Goal: Transaction & Acquisition: Obtain resource

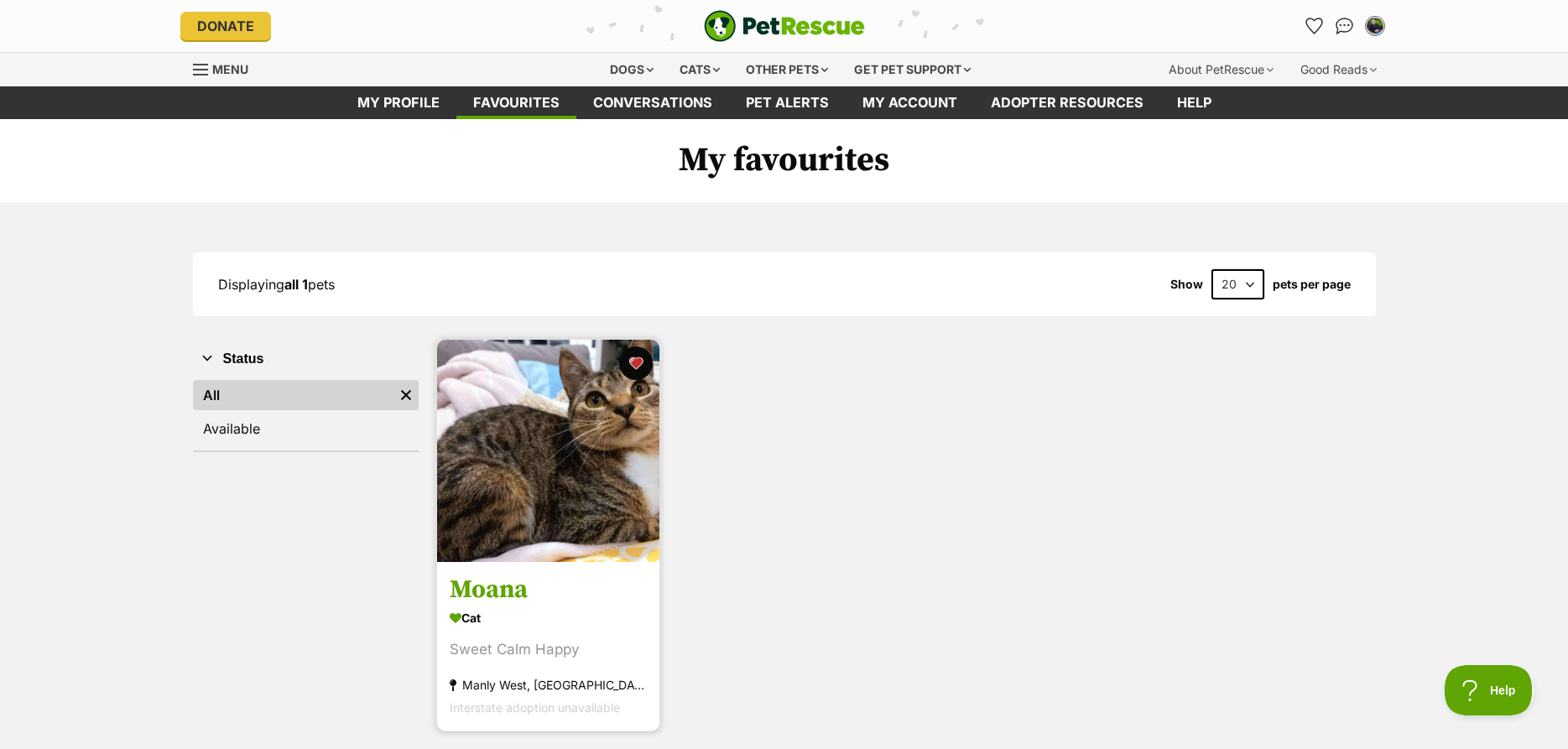
click at [547, 505] on img at bounding box center [548, 451] width 223 height 222
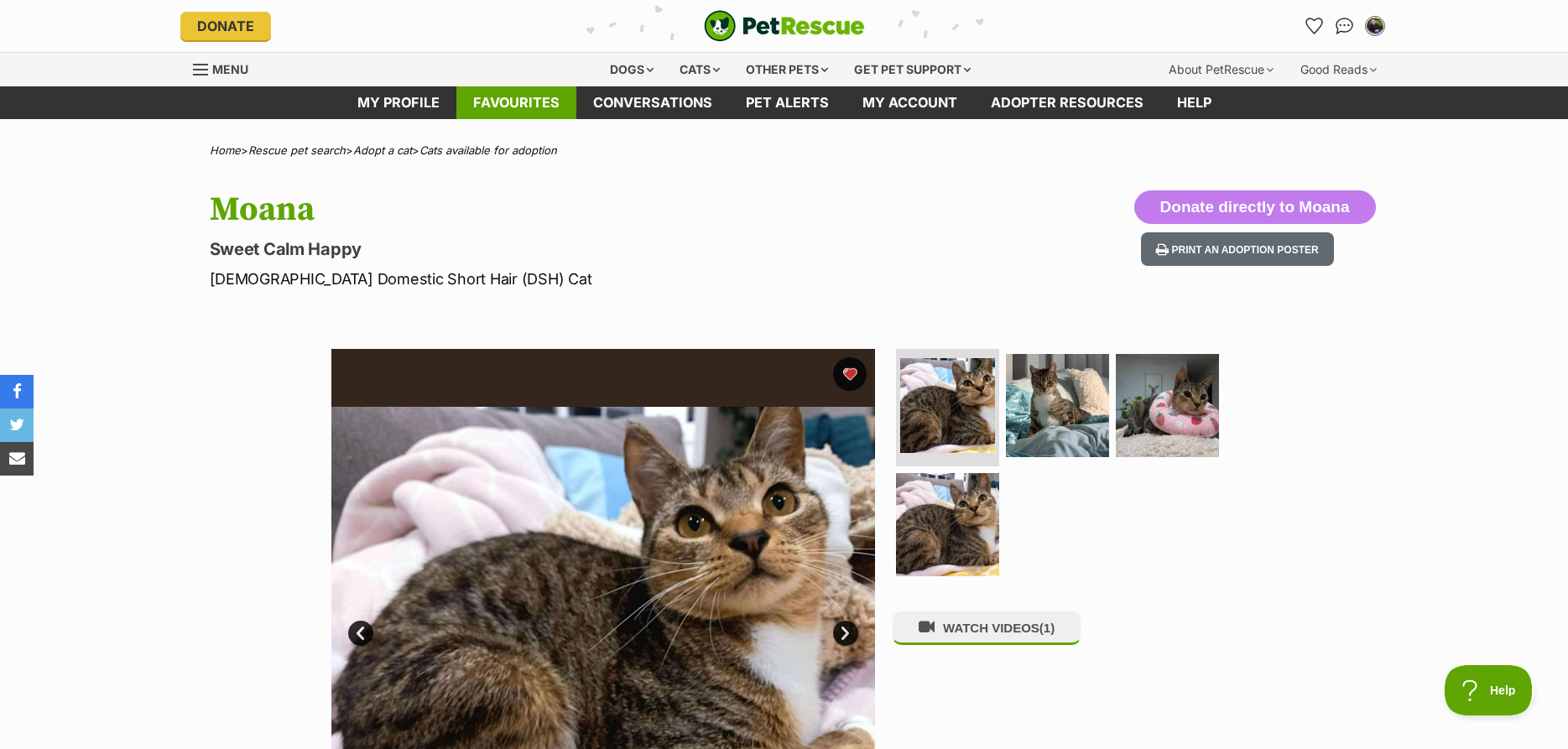
click at [535, 104] on link "Favourites" at bounding box center [517, 102] width 120 height 32
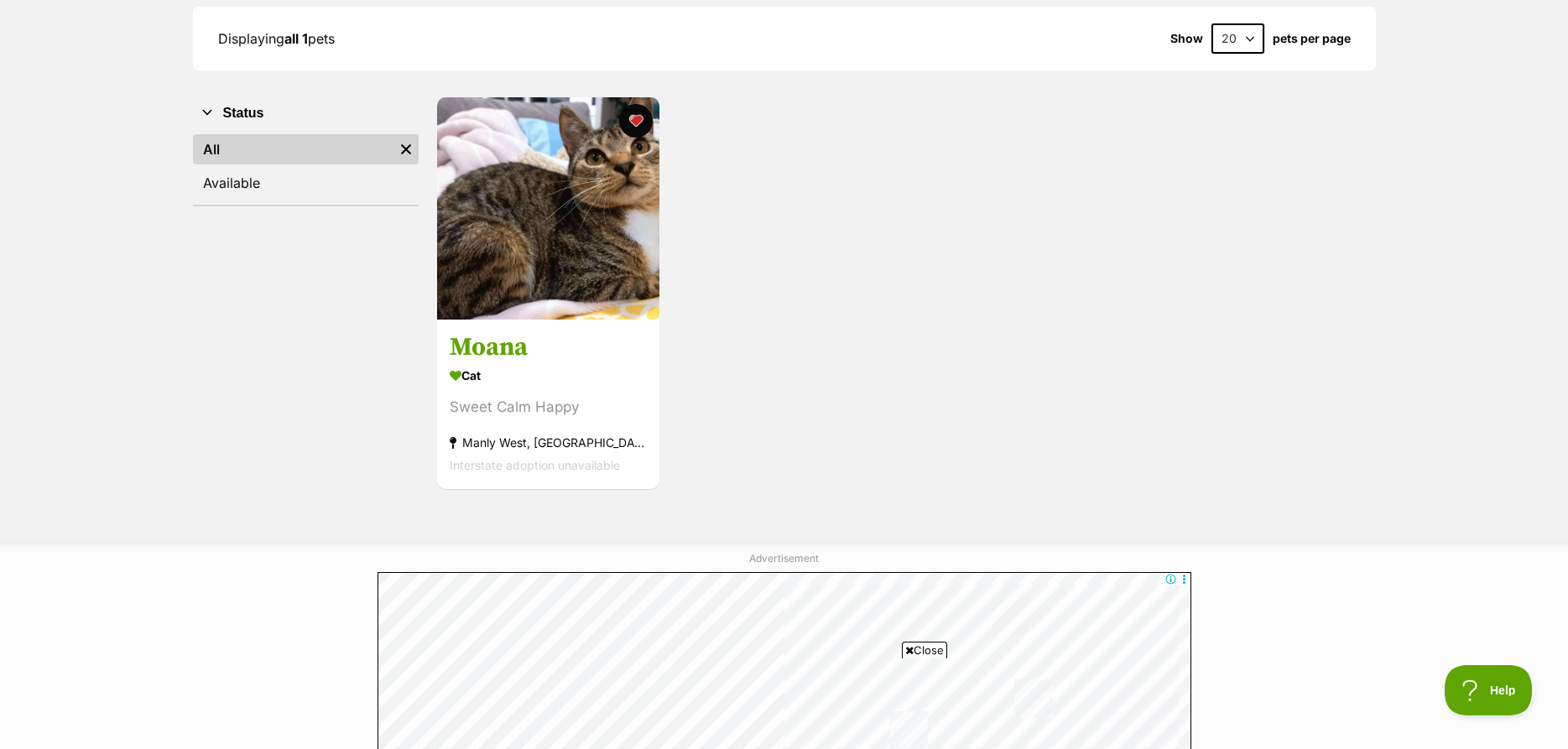
scroll to position [342, 0]
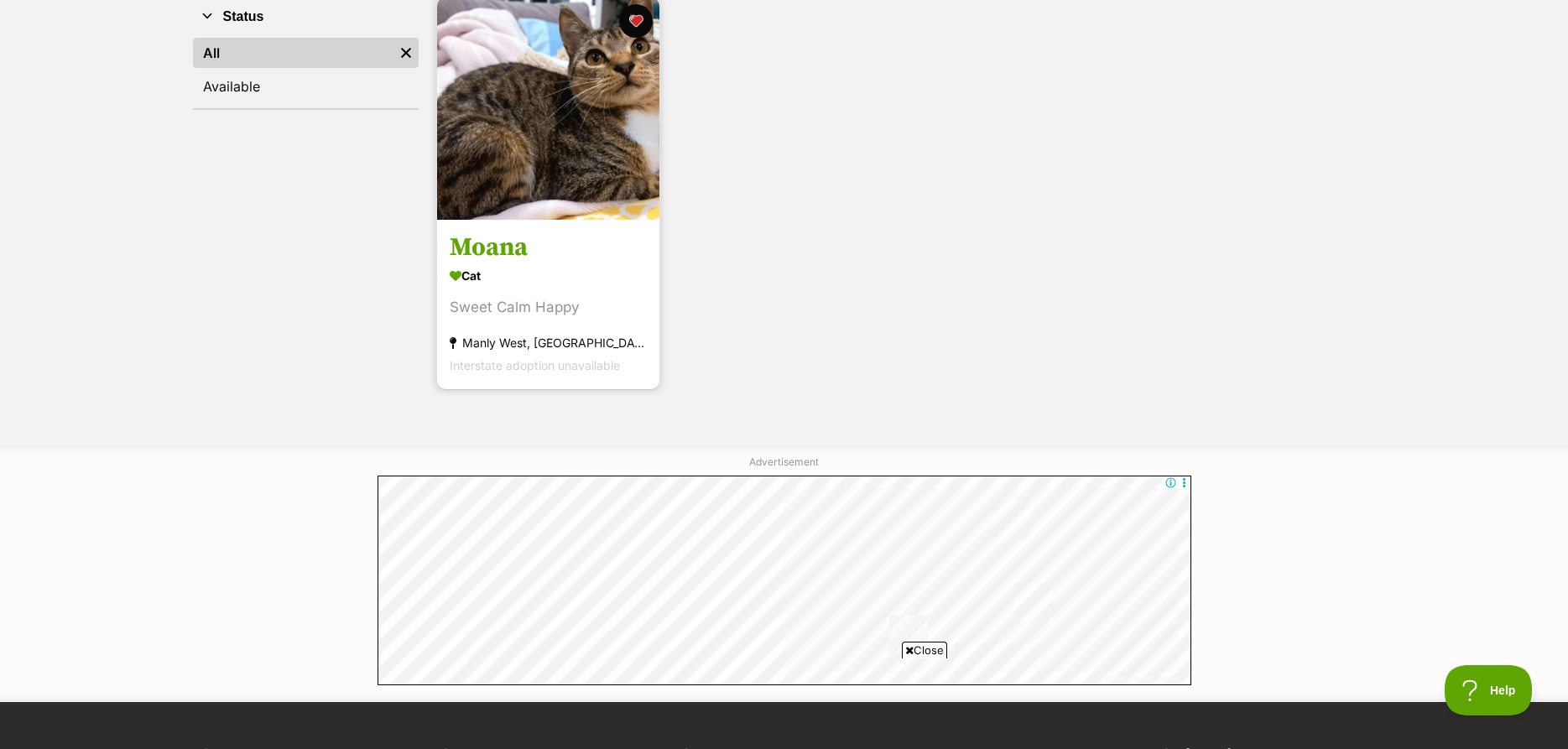
click at [528, 110] on img at bounding box center [548, 109] width 223 height 222
